Goal: Information Seeking & Learning: Check status

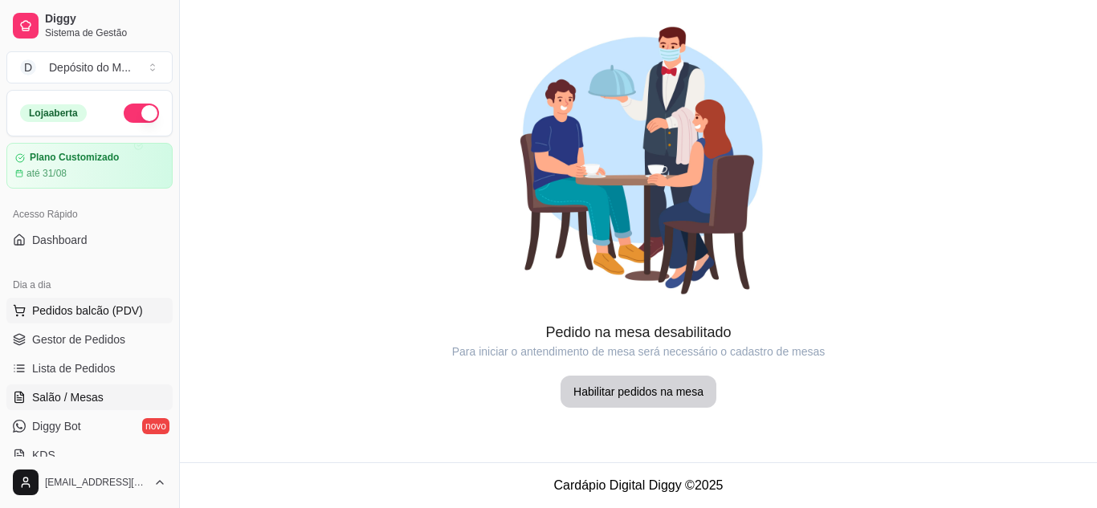
click at [93, 320] on button "Pedidos balcão (PDV)" at bounding box center [89, 311] width 166 height 26
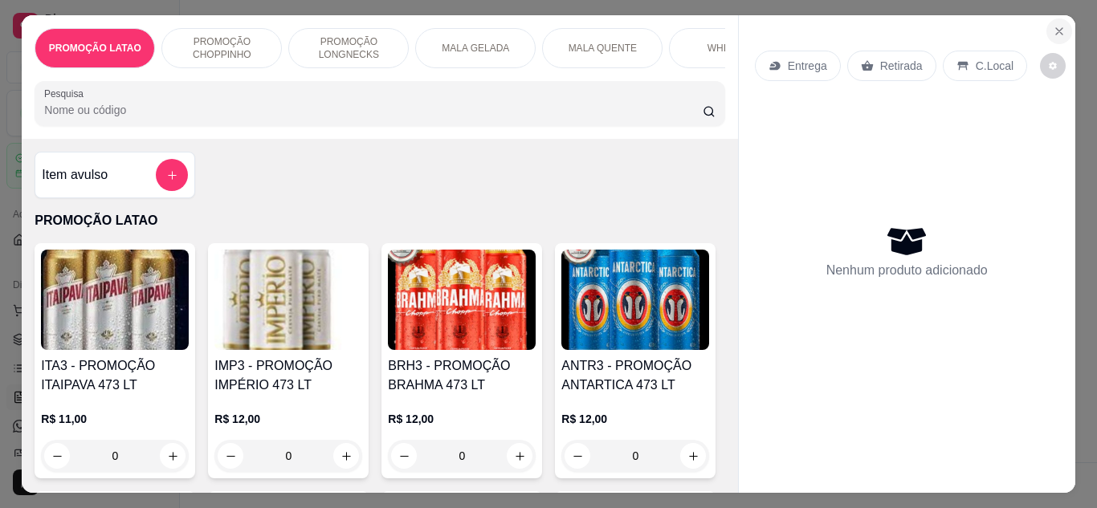
click at [1053, 26] on icon "Close" at bounding box center [1059, 31] width 13 height 13
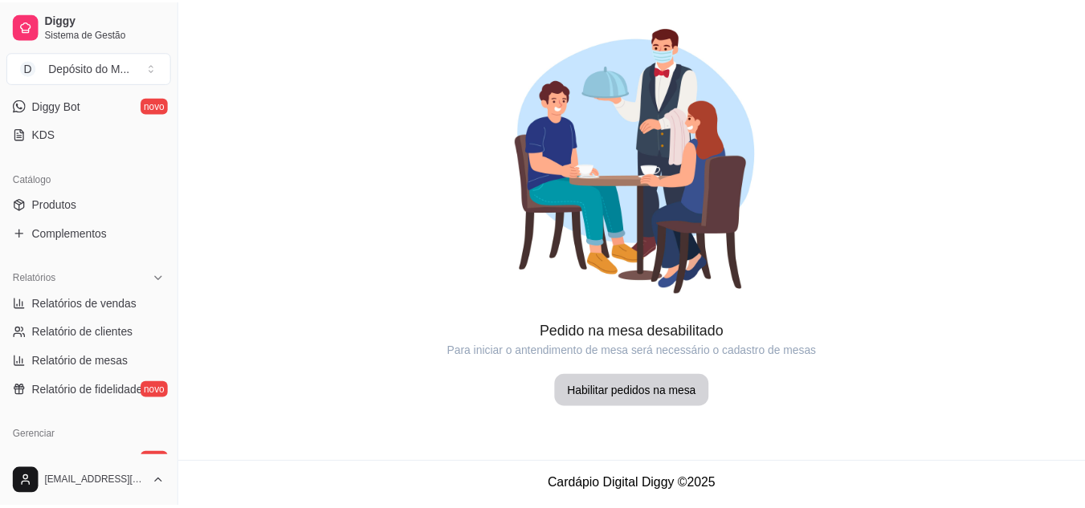
scroll to position [643, 0]
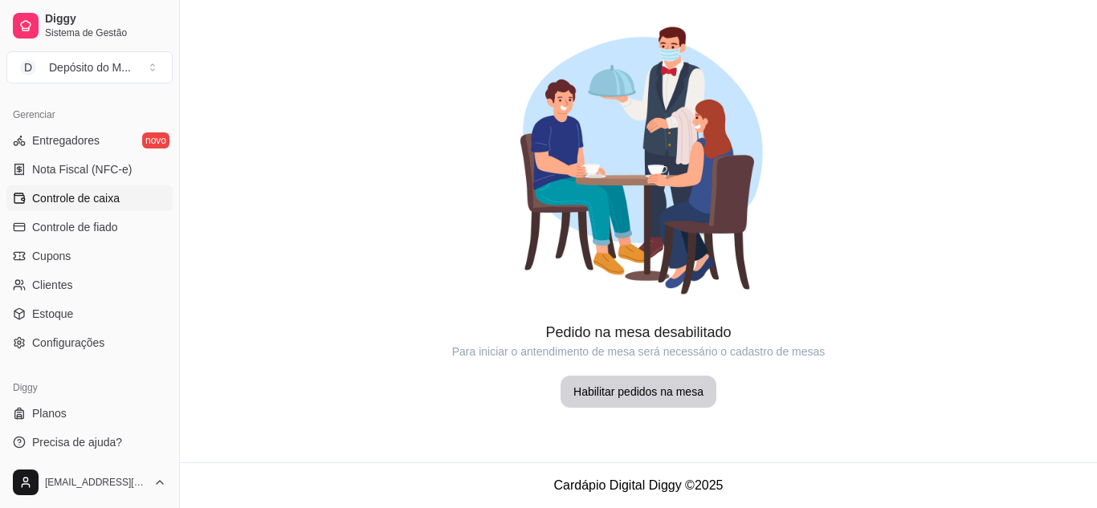
click at [103, 198] on span "Controle de caixa" at bounding box center [76, 198] width 88 height 16
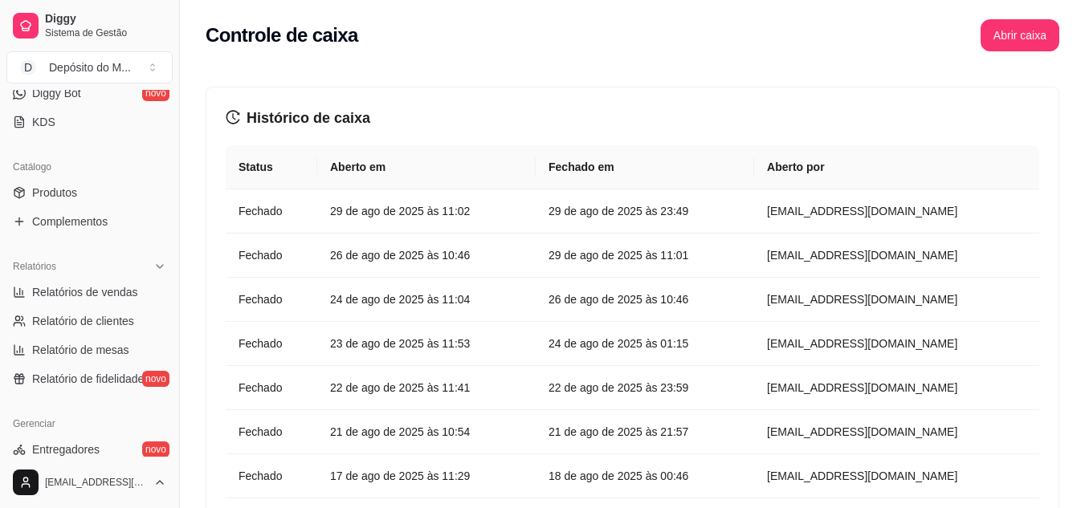
scroll to position [321, 0]
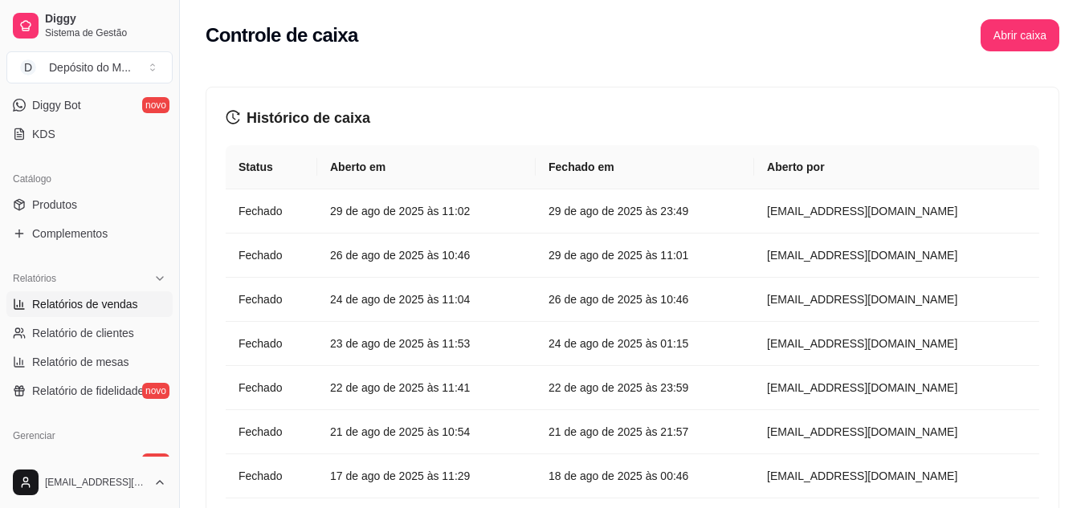
click at [149, 308] on link "Relatórios de vendas" at bounding box center [89, 305] width 166 height 26
select select "ALL"
select select "0"
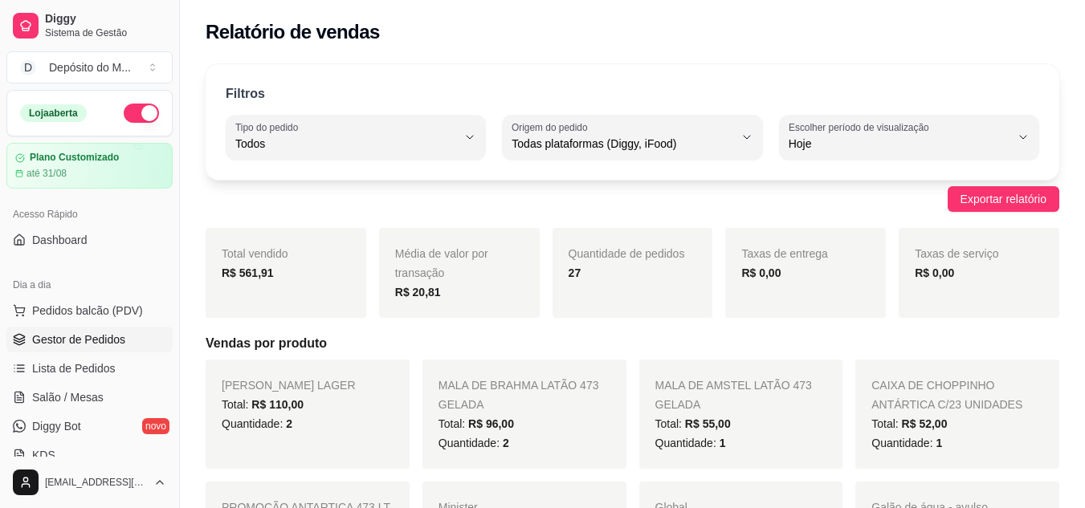
click at [129, 343] on link "Gestor de Pedidos" at bounding box center [89, 340] width 166 height 26
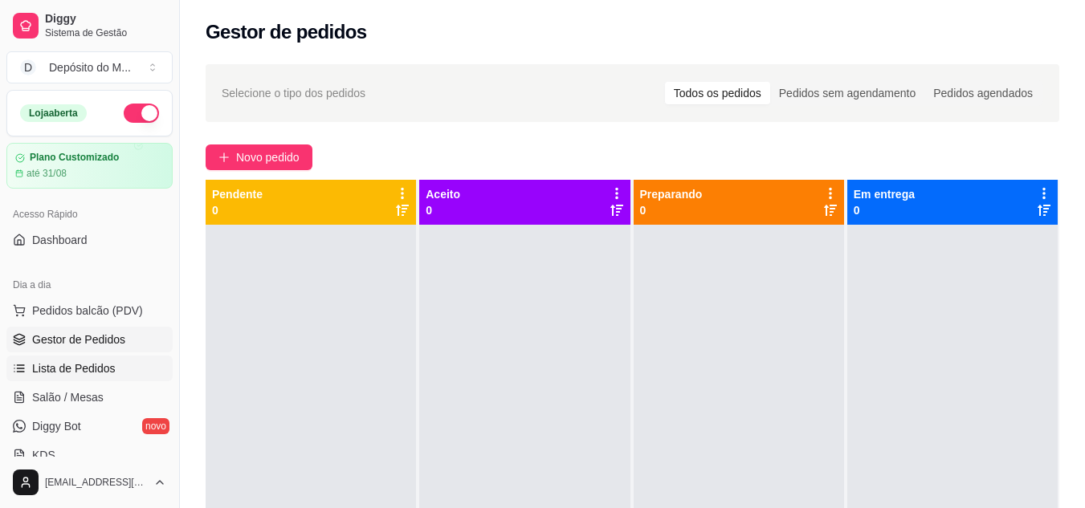
click at [121, 371] on link "Lista de Pedidos" at bounding box center [89, 369] width 166 height 26
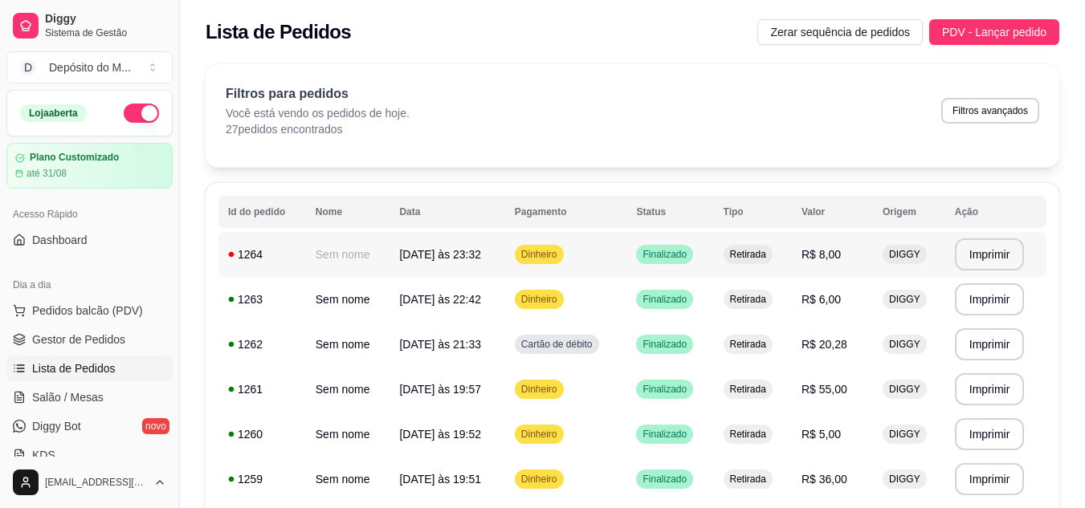
click at [823, 263] on td "R$ 8,00" at bounding box center [832, 254] width 81 height 45
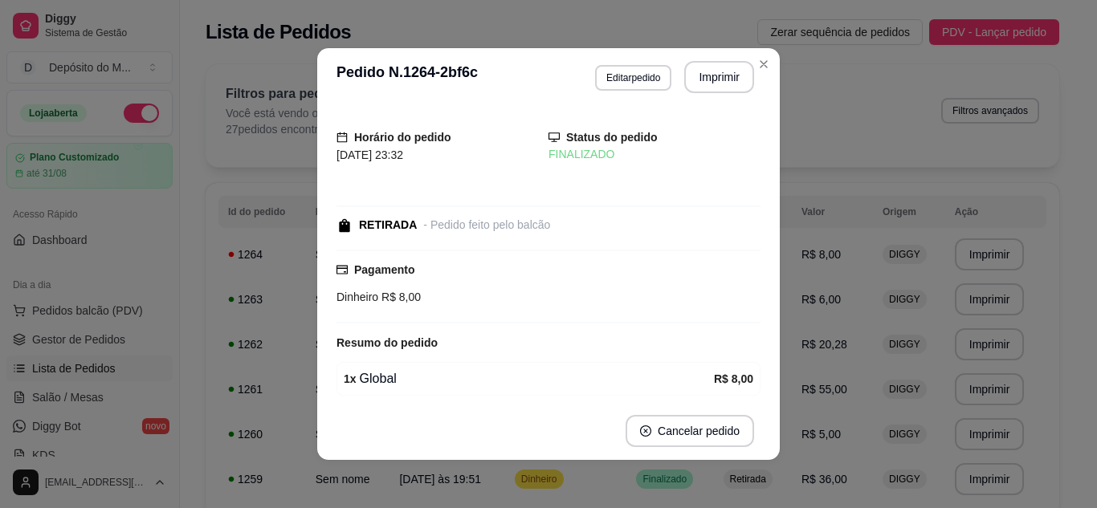
scroll to position [63, 0]
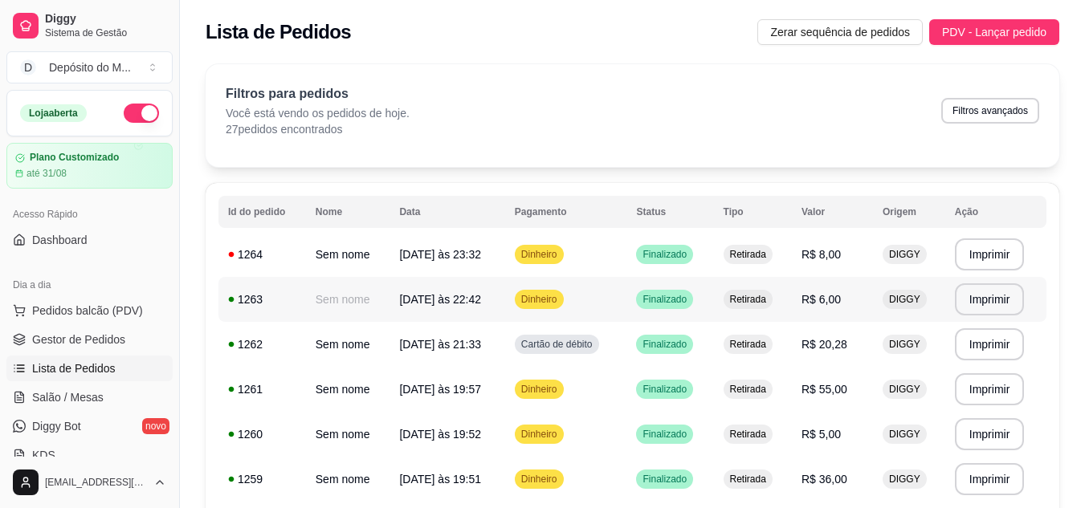
click at [722, 313] on td "Retirada" at bounding box center [753, 299] width 78 height 45
click at [769, 390] on span "Retirada" at bounding box center [748, 389] width 43 height 13
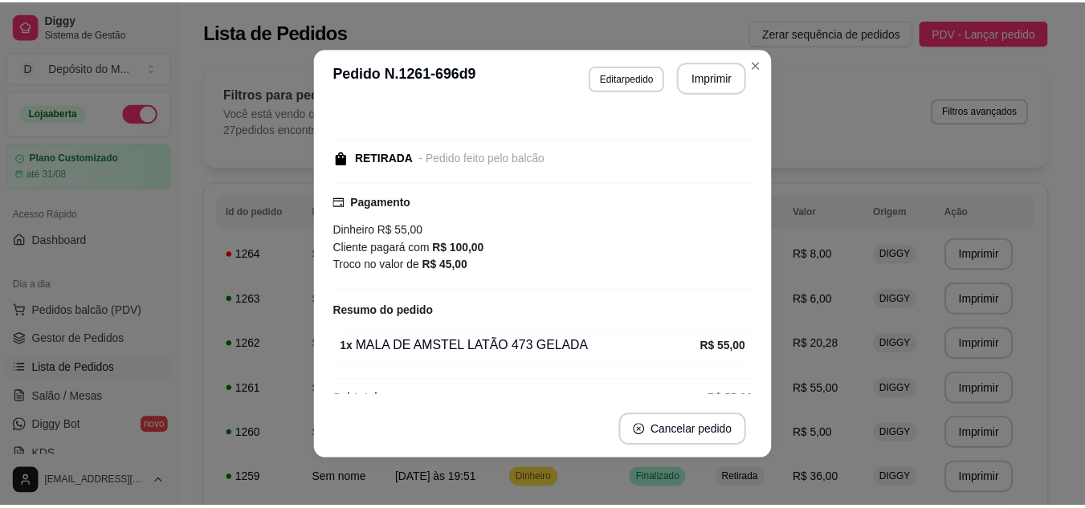
scroll to position [98, 0]
